Goal: Information Seeking & Learning: Understand process/instructions

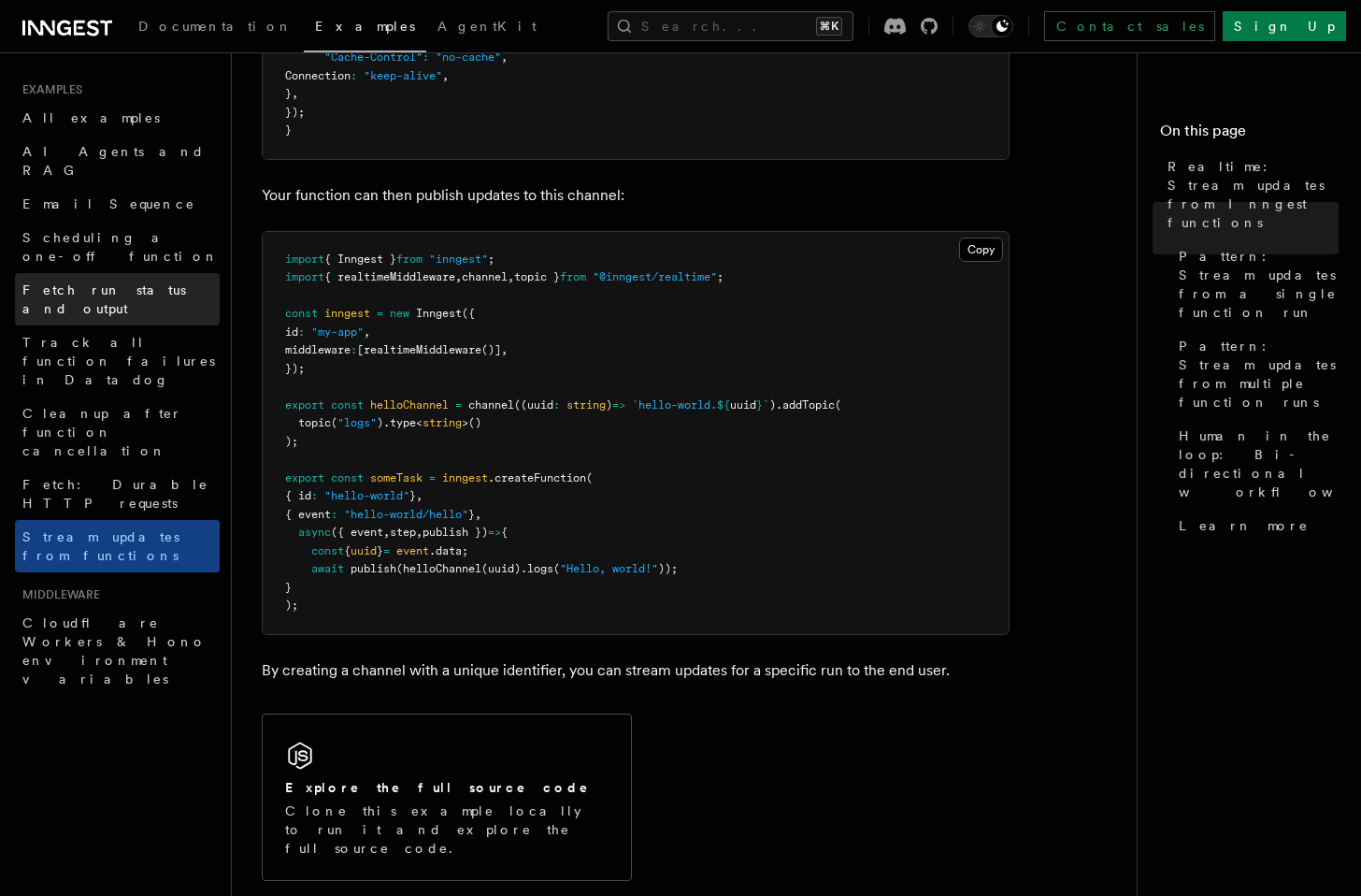
scroll to position [342, 0]
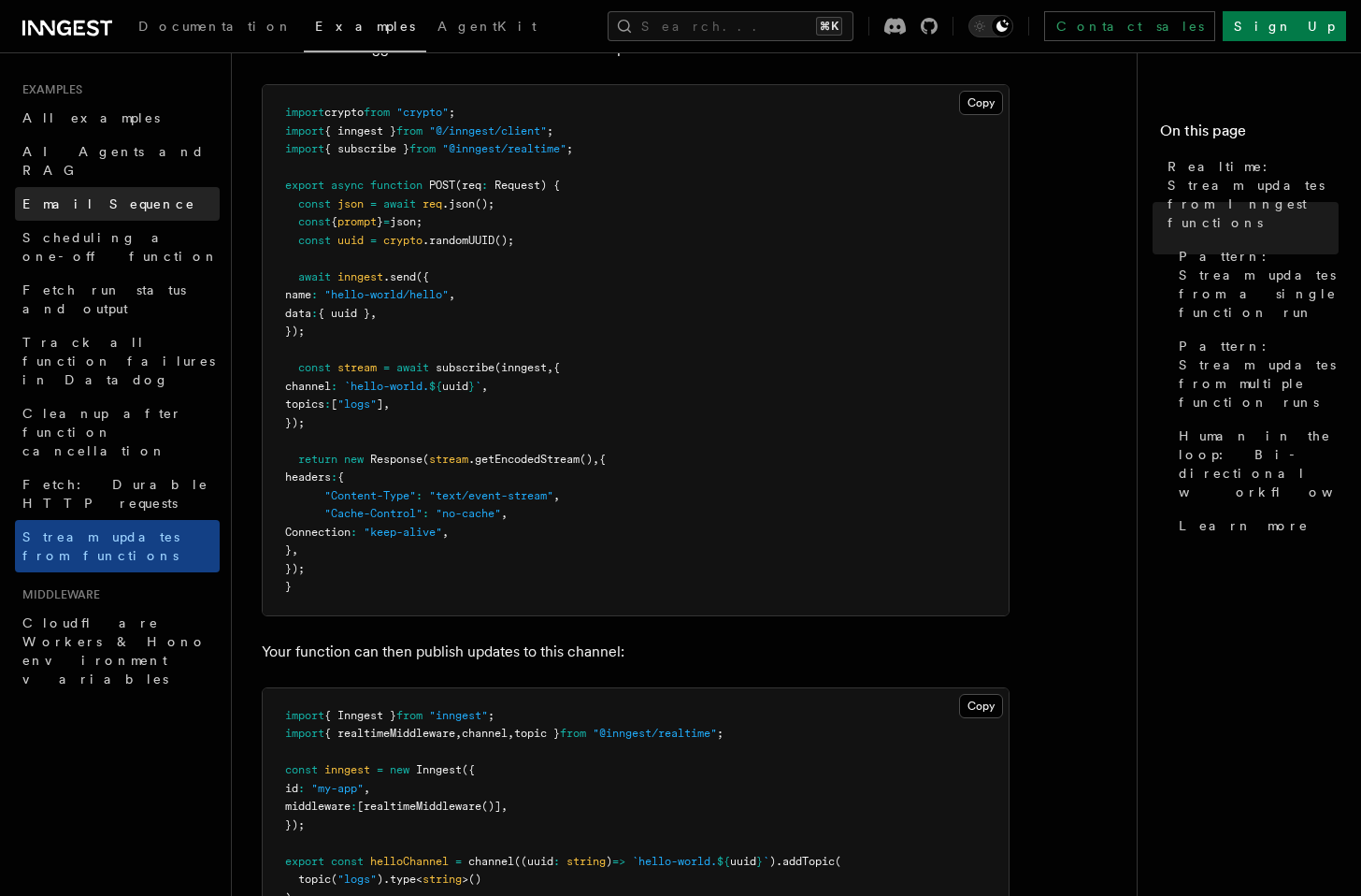
click at [104, 197] on span "Email Sequence" at bounding box center [109, 204] width 173 height 15
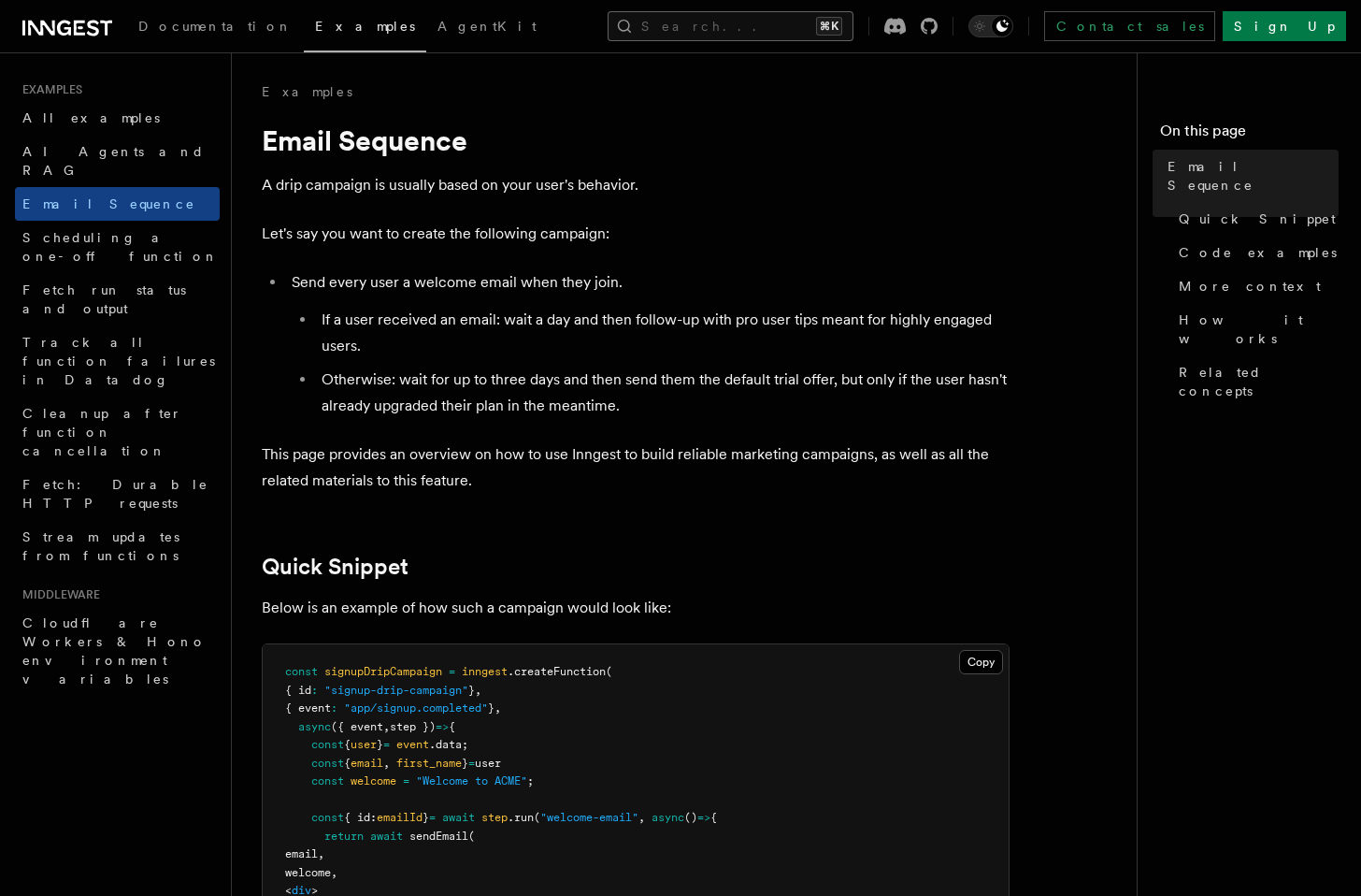
click at [712, 24] on button "Search... ⌘K" at bounding box center [731, 26] width 246 height 30
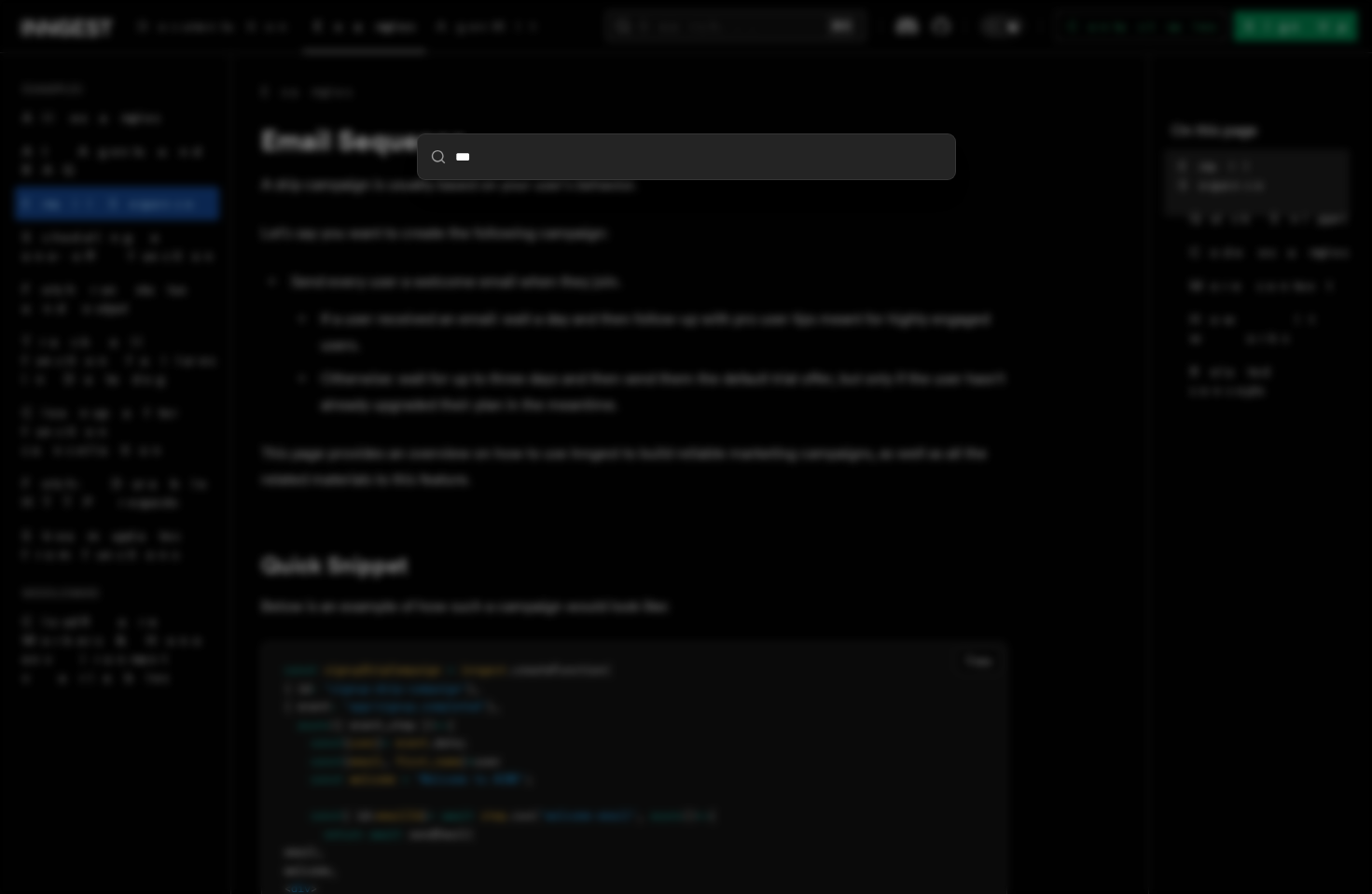
type input "****"
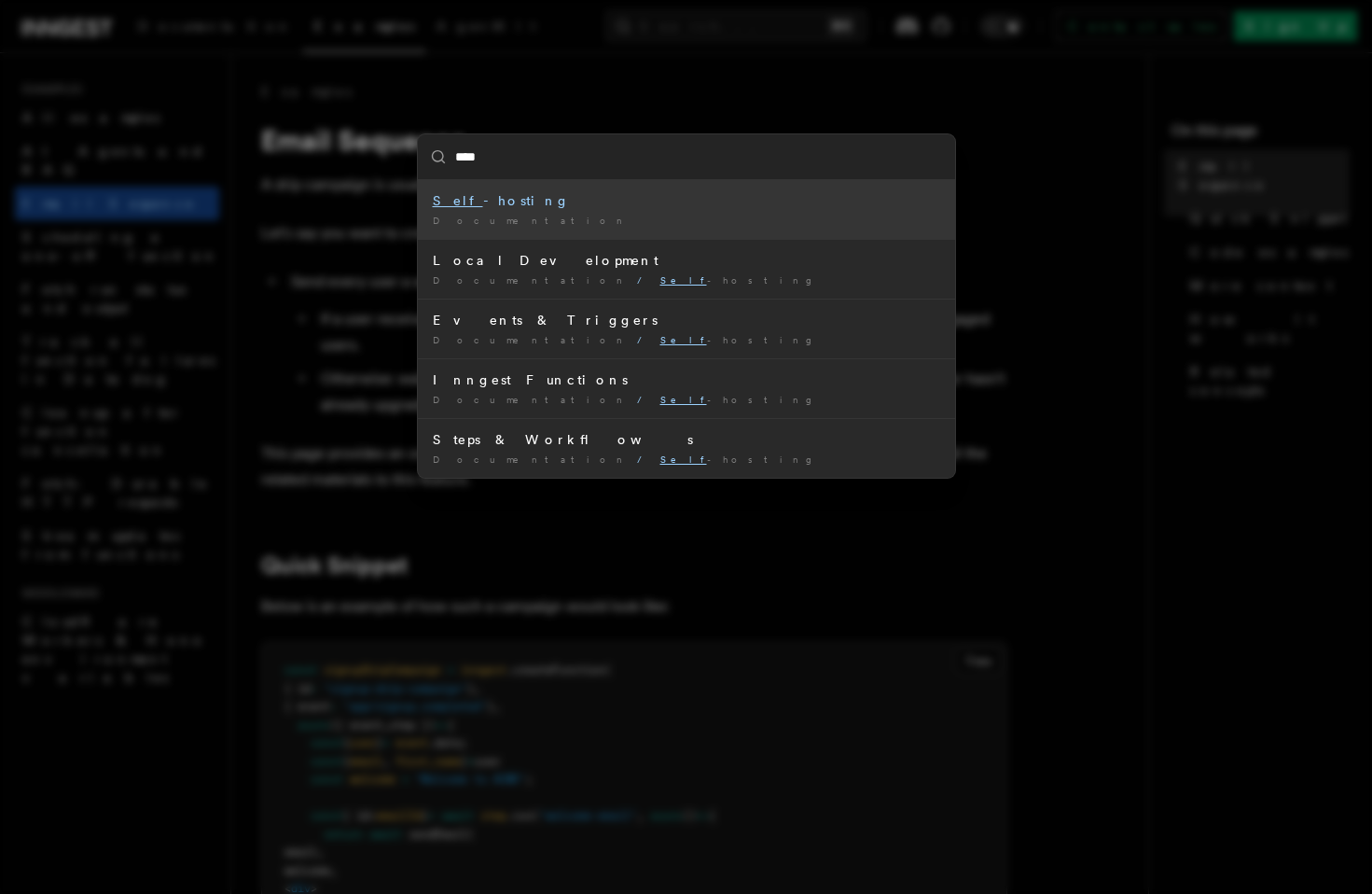
click at [594, 201] on div "Self -hosting" at bounding box center [687, 200] width 508 height 19
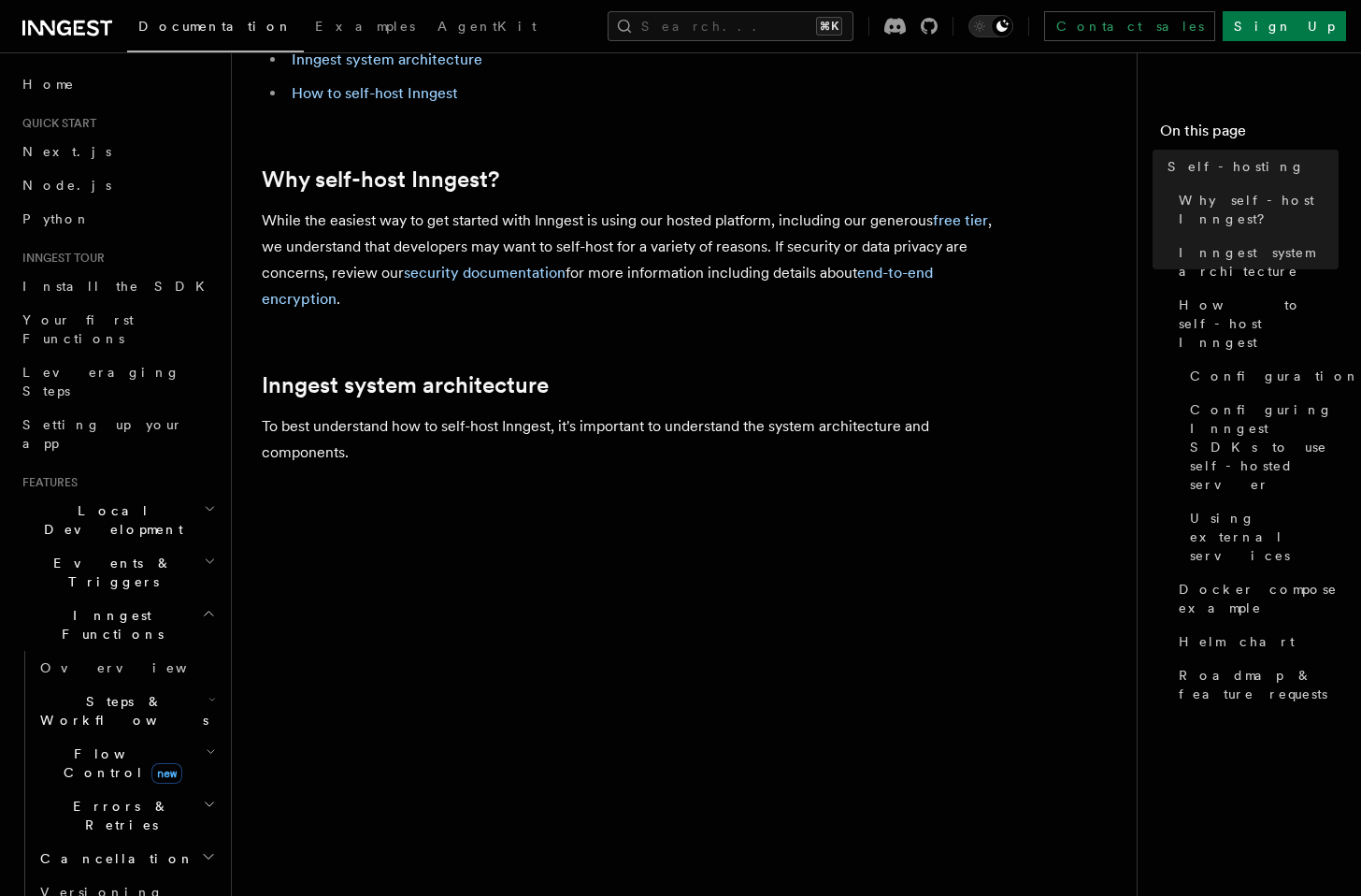
scroll to position [506, 0]
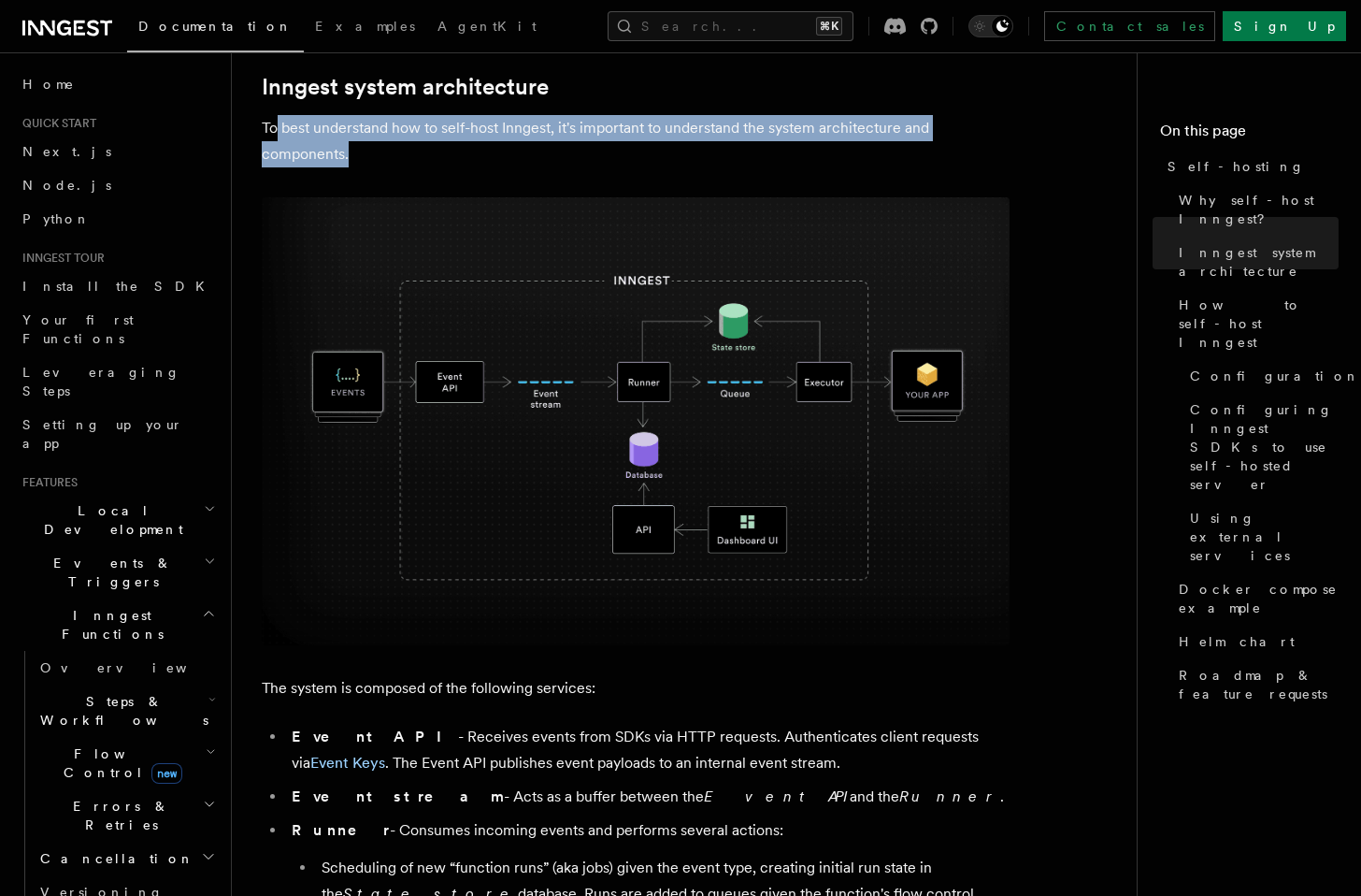
drag, startPoint x: 277, startPoint y: 132, endPoint x: 561, endPoint y: 147, distance: 284.4
click at [561, 147] on p "To best understand how to self-host Inngest, it's important to understand the s…" at bounding box center [635, 141] width 748 height 53
drag, startPoint x: 567, startPoint y: 130, endPoint x: 856, endPoint y: 158, distance: 290.4
click at [856, 158] on p "To best understand how to self-host Inngest, it's important to understand the s…" at bounding box center [635, 141] width 748 height 53
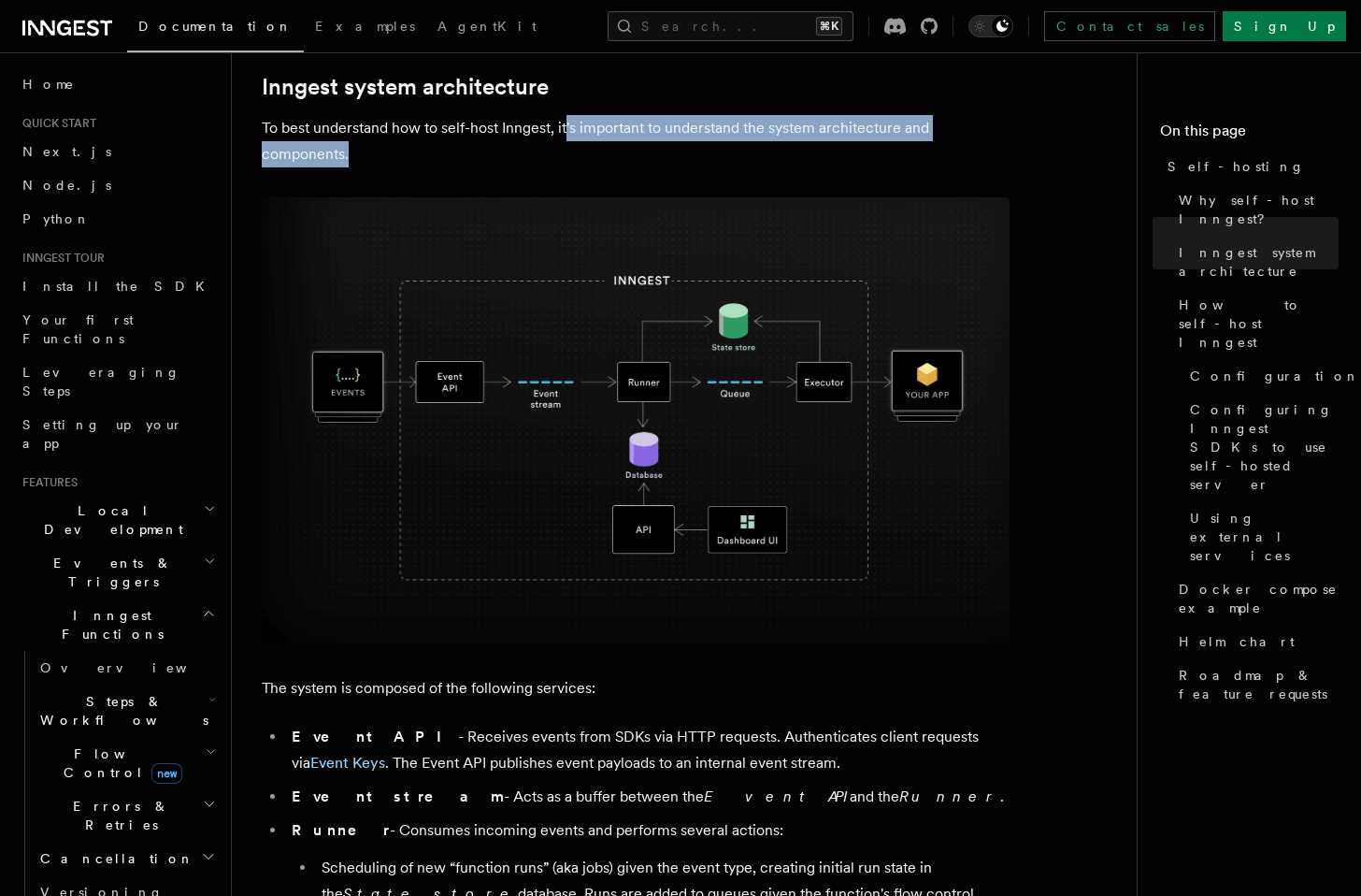
click at [856, 158] on p "To best understand how to self-host Inngest, it's important to understand the s…" at bounding box center [635, 141] width 748 height 53
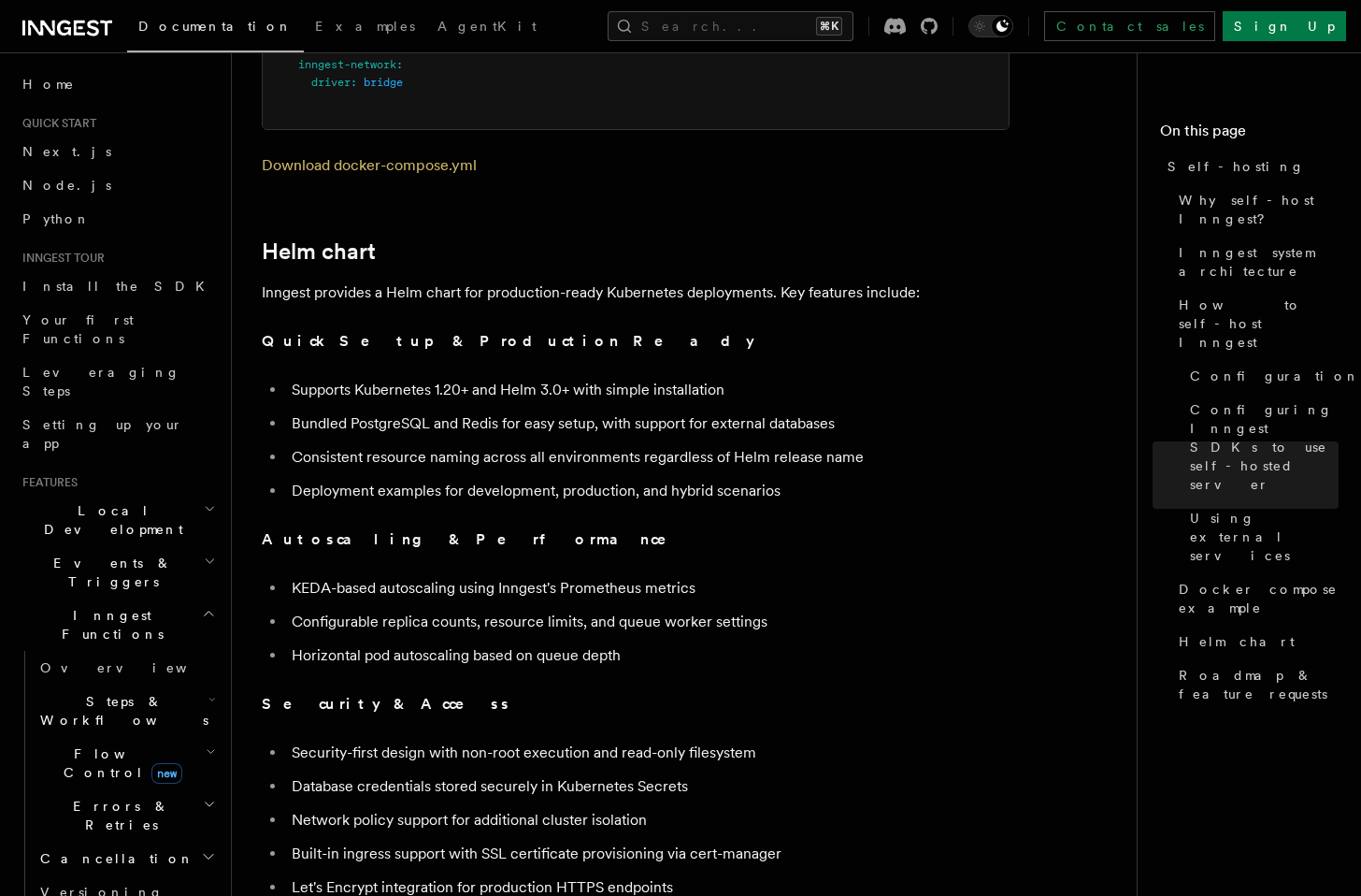
scroll to position [6288, 0]
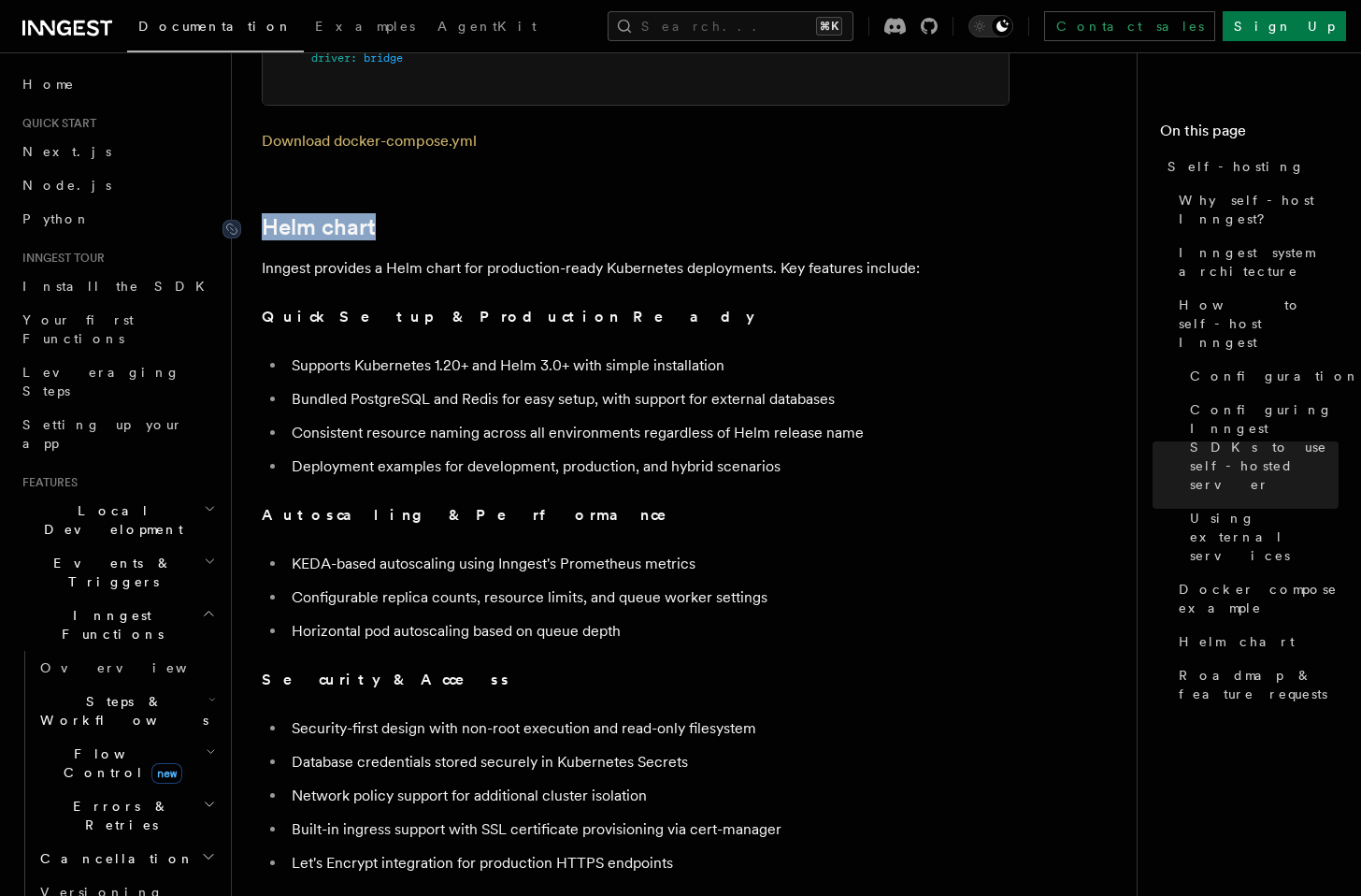
drag, startPoint x: 411, startPoint y: 196, endPoint x: 269, endPoint y: 196, distance: 142.0
click at [269, 215] on h2 "Helm chart" at bounding box center [635, 227] width 748 height 26
copy link "Helm chart"
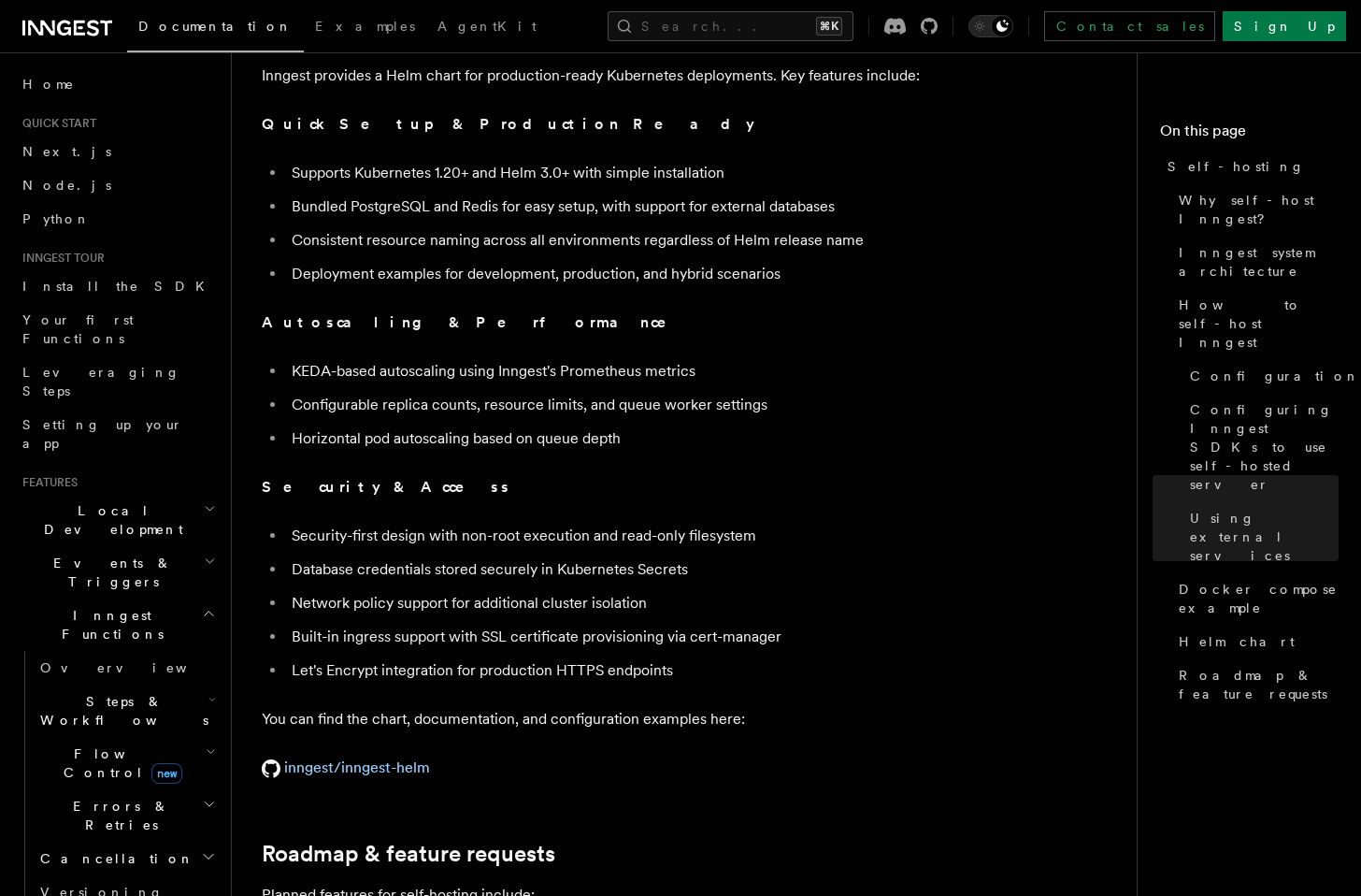
scroll to position [6568, 0]
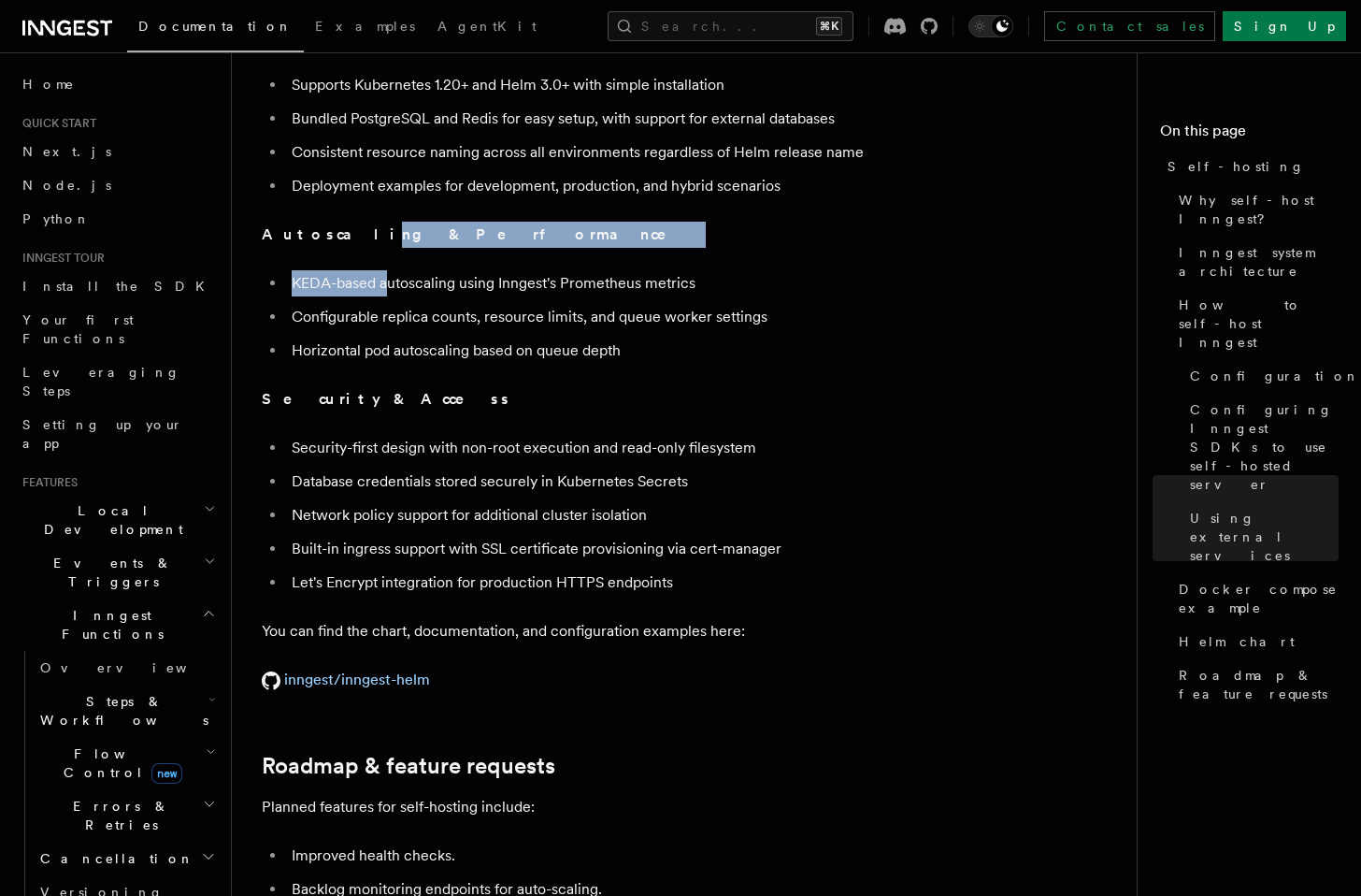
drag, startPoint x: 329, startPoint y: 205, endPoint x: 389, endPoint y: 250, distance: 75.0
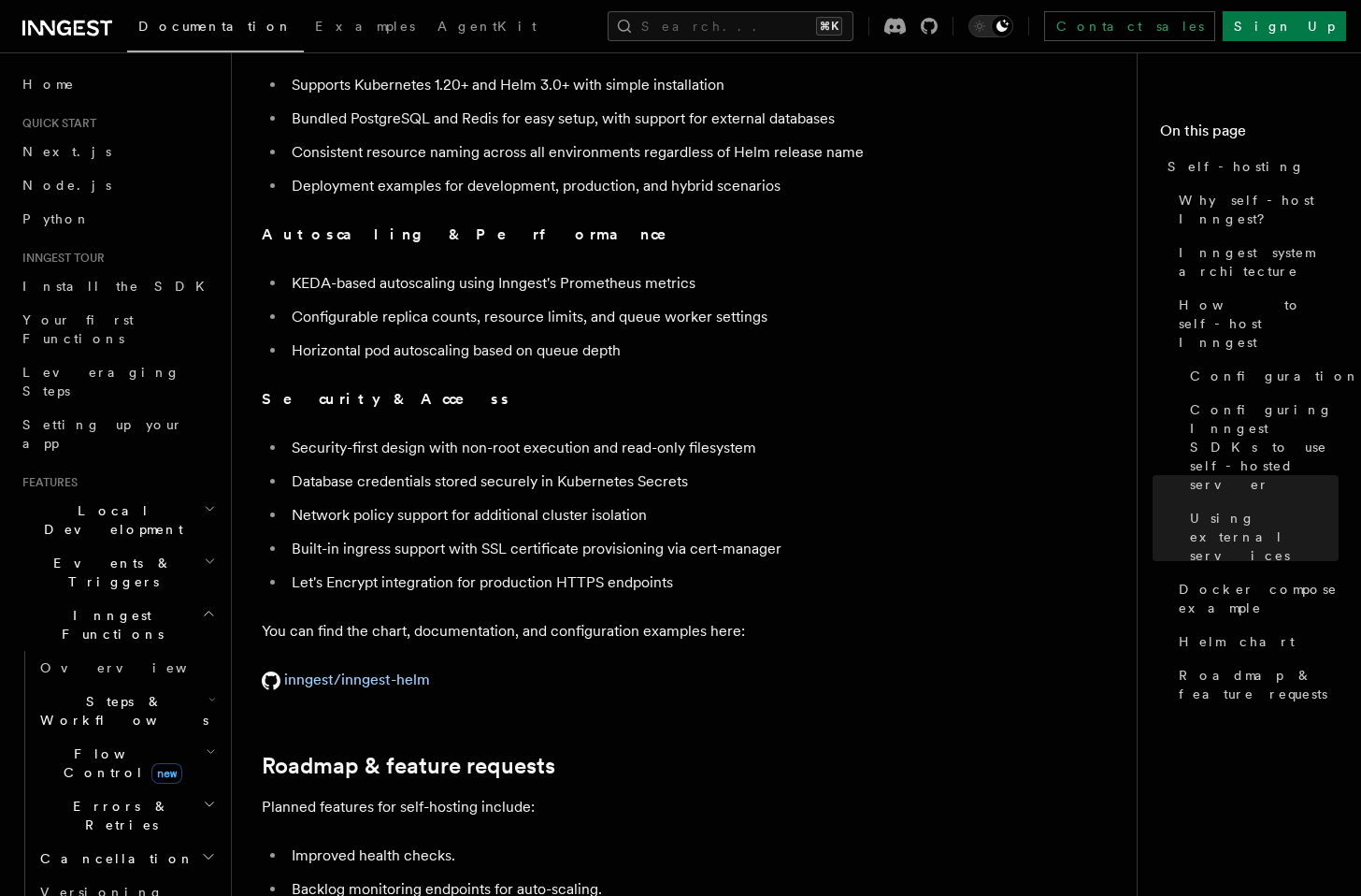
click at [394, 270] on li "KEDA-based autoscaling using Inngest's Prometheus metrics" at bounding box center [648, 283] width 723 height 26
drag, startPoint x: 297, startPoint y: 328, endPoint x: 640, endPoint y: 328, distance: 343.0
click at [640, 338] on li "Horizontal pod autoscaling based on queue depth" at bounding box center [648, 351] width 723 height 26
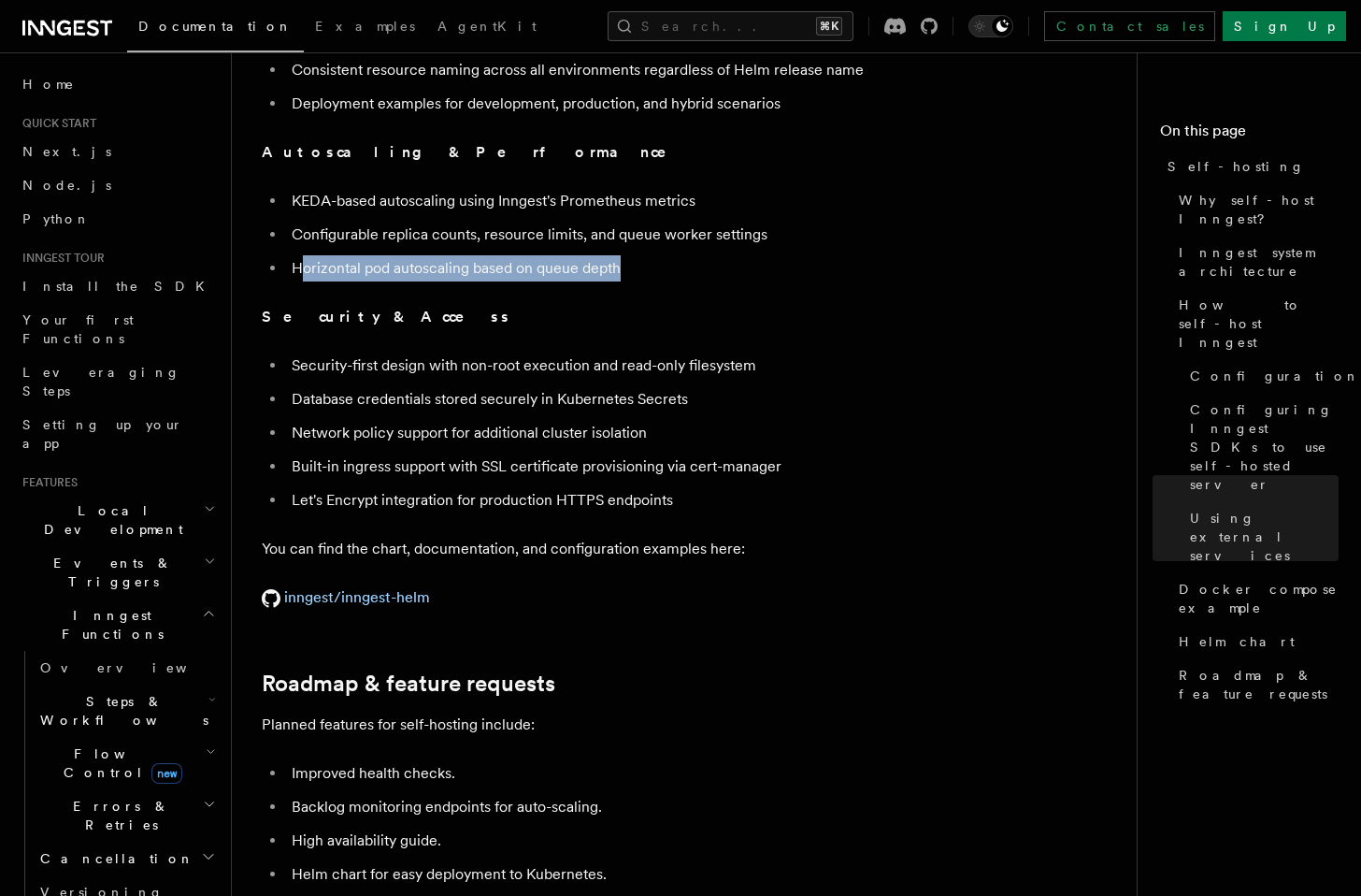
scroll to position [6755, 0]
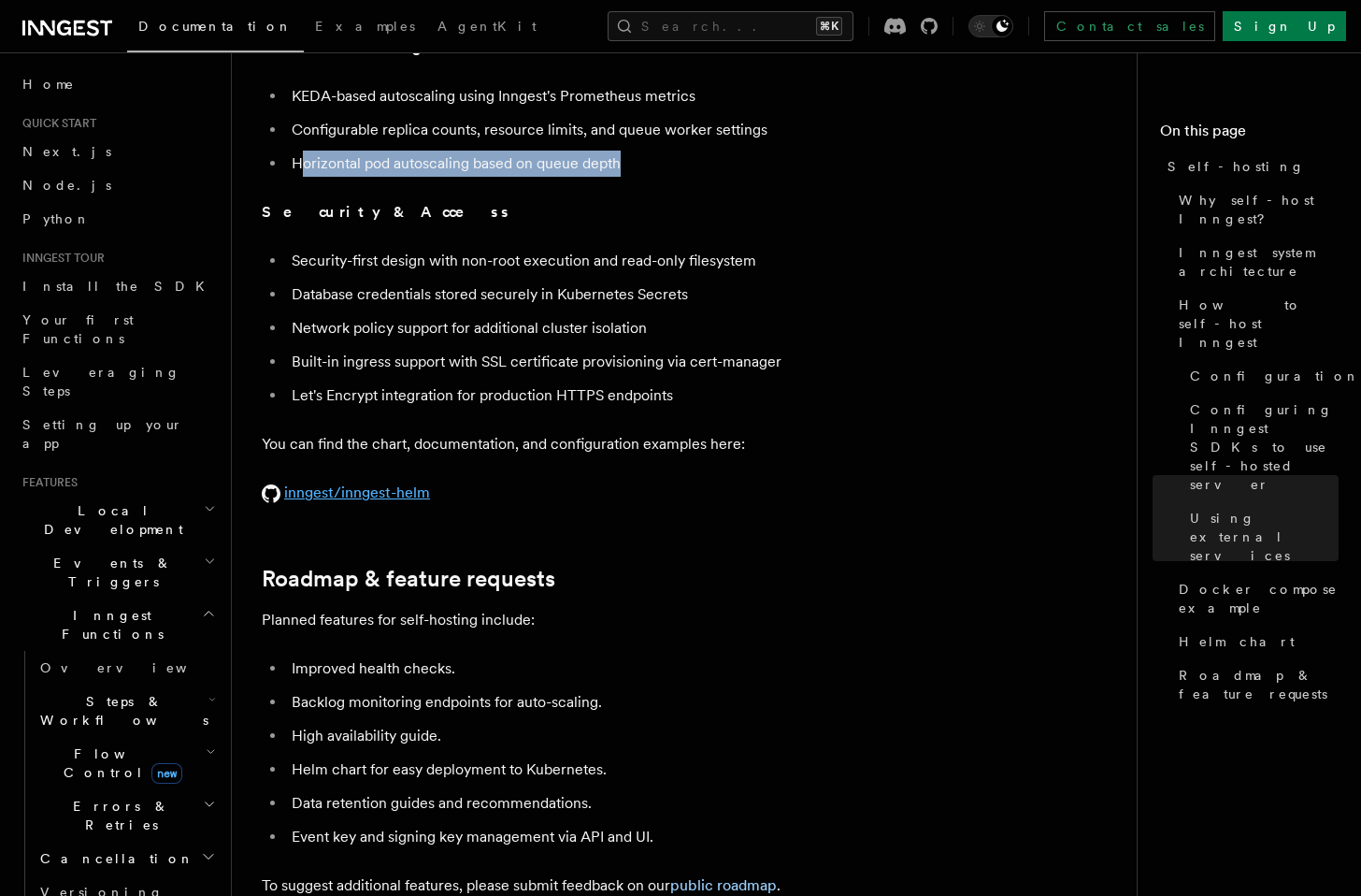
click at [404, 484] on link "inngest/inngest-helm" at bounding box center [345, 493] width 168 height 18
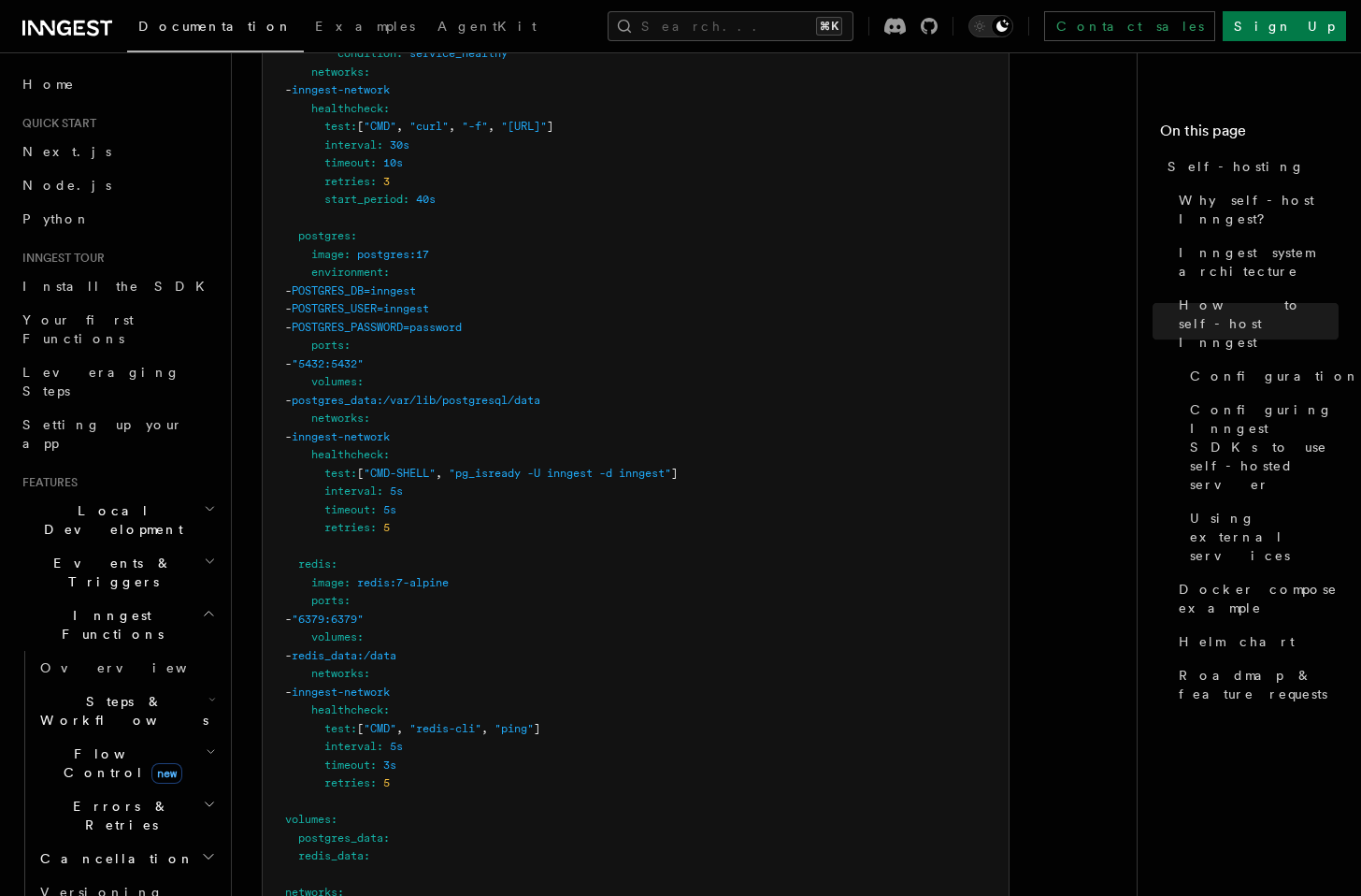
scroll to position [7146, 0]
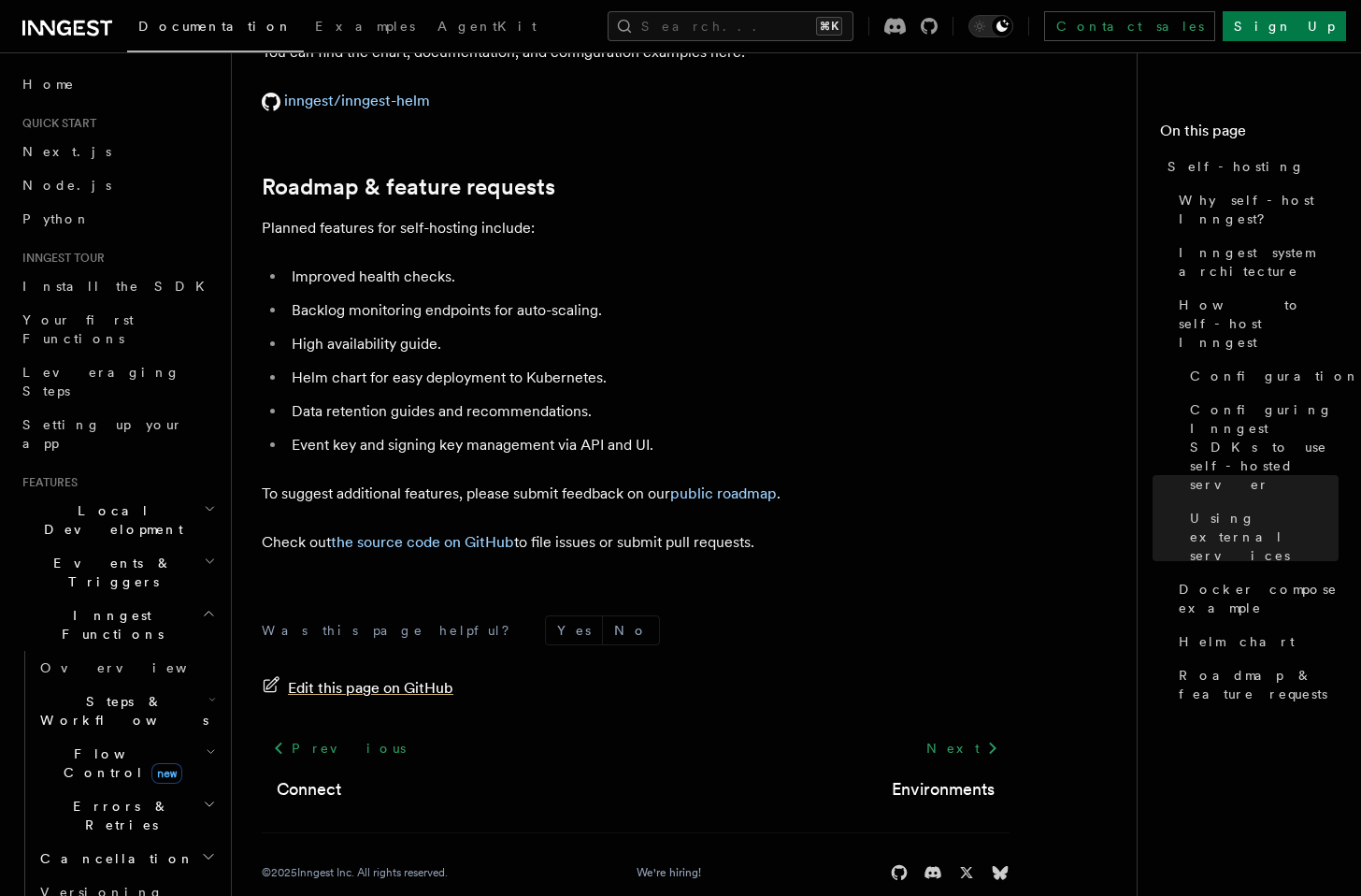
click at [392, 674] on span "Edit this page on GitHub" at bounding box center [371, 687] width 166 height 26
